Goal: Check status: Check status

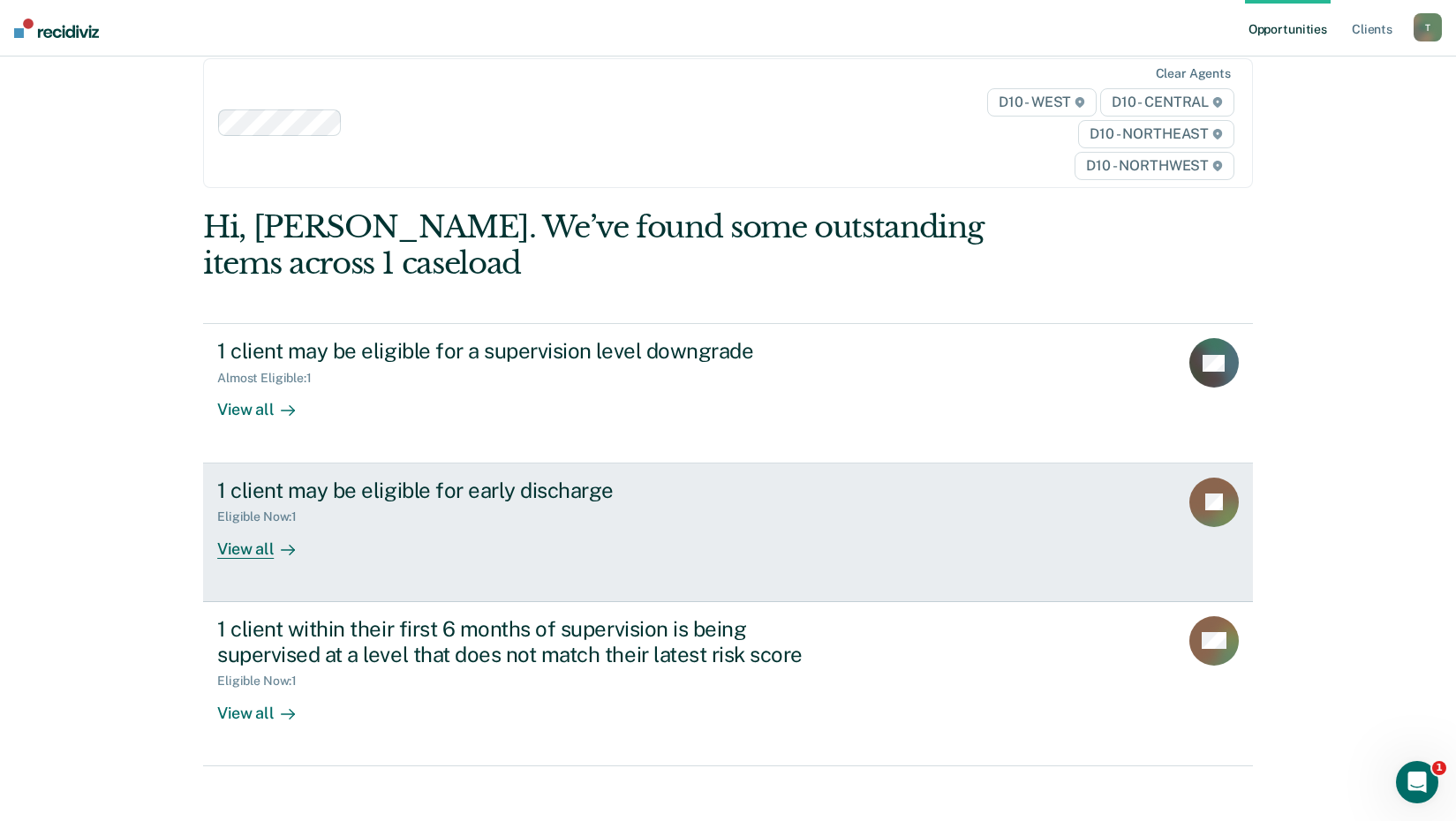
scroll to position [38, 0]
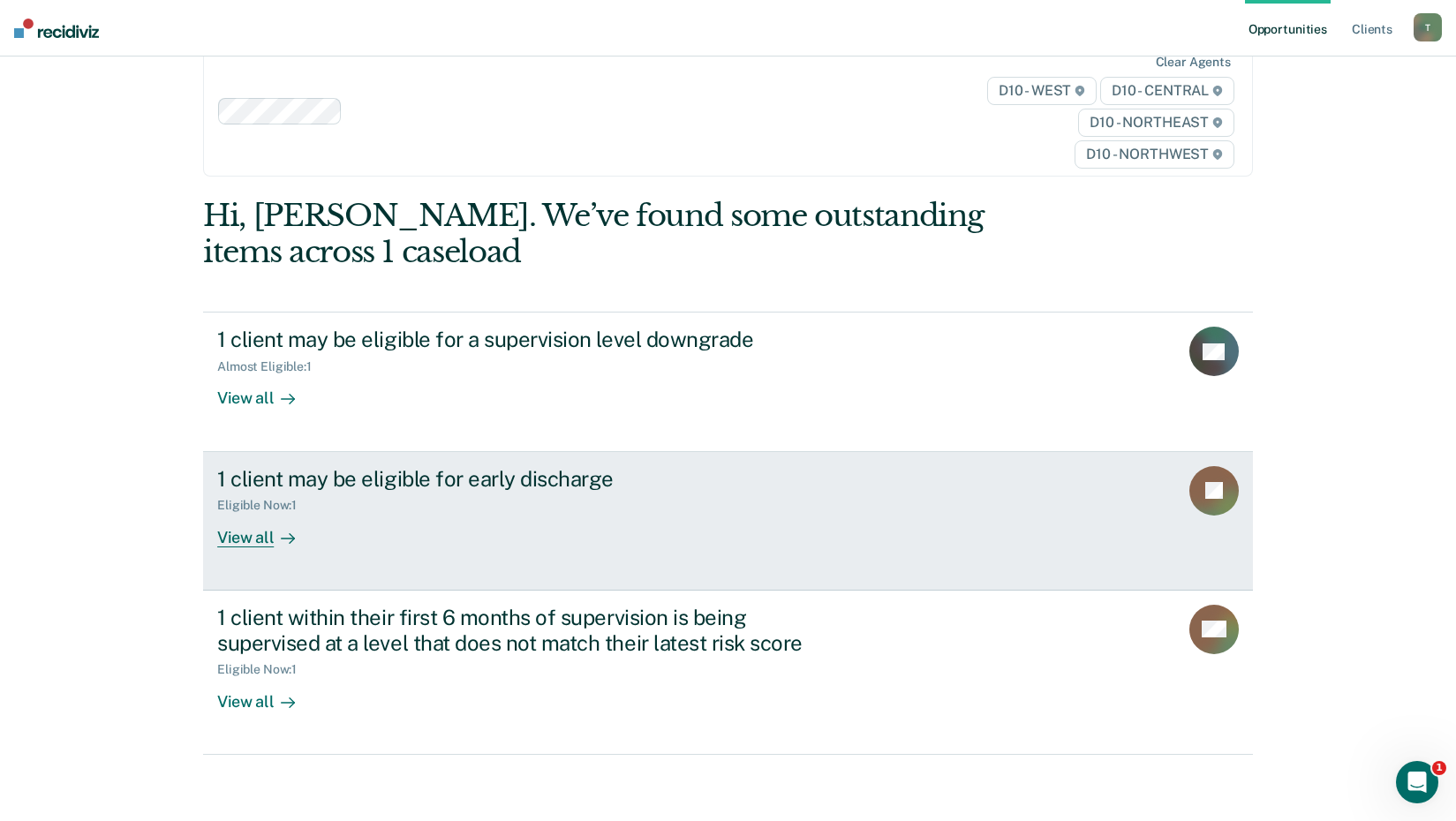
click at [255, 505] on div "Eligible Now : 1" at bounding box center [263, 505] width 94 height 15
